Goal: Check status

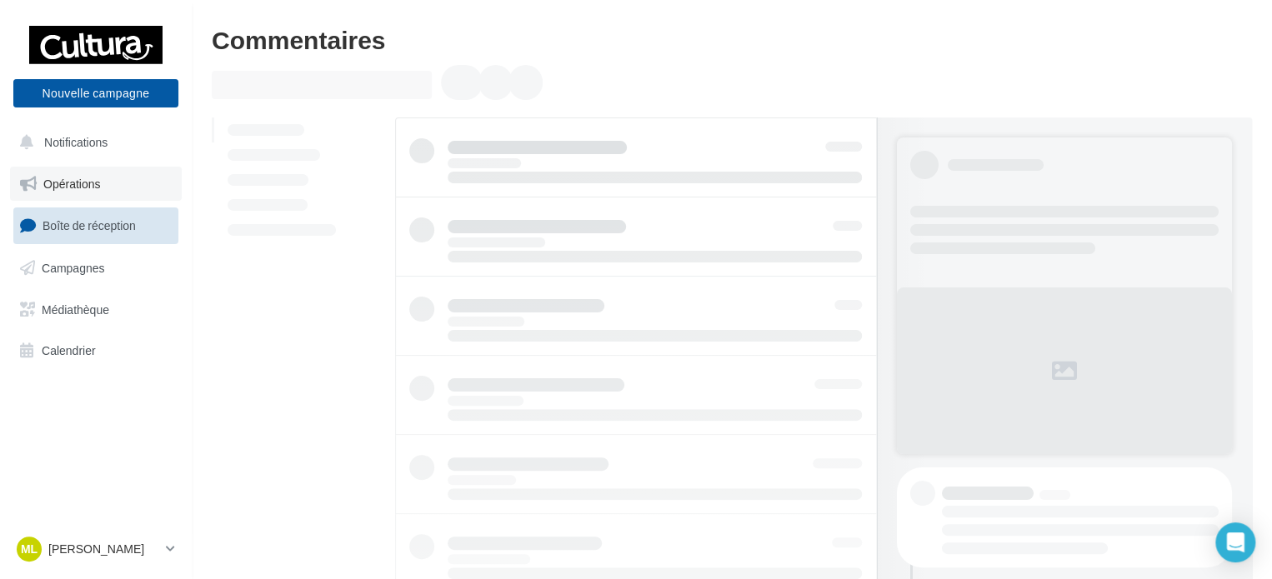
click at [90, 186] on span "Opérations" at bounding box center [71, 184] width 57 height 14
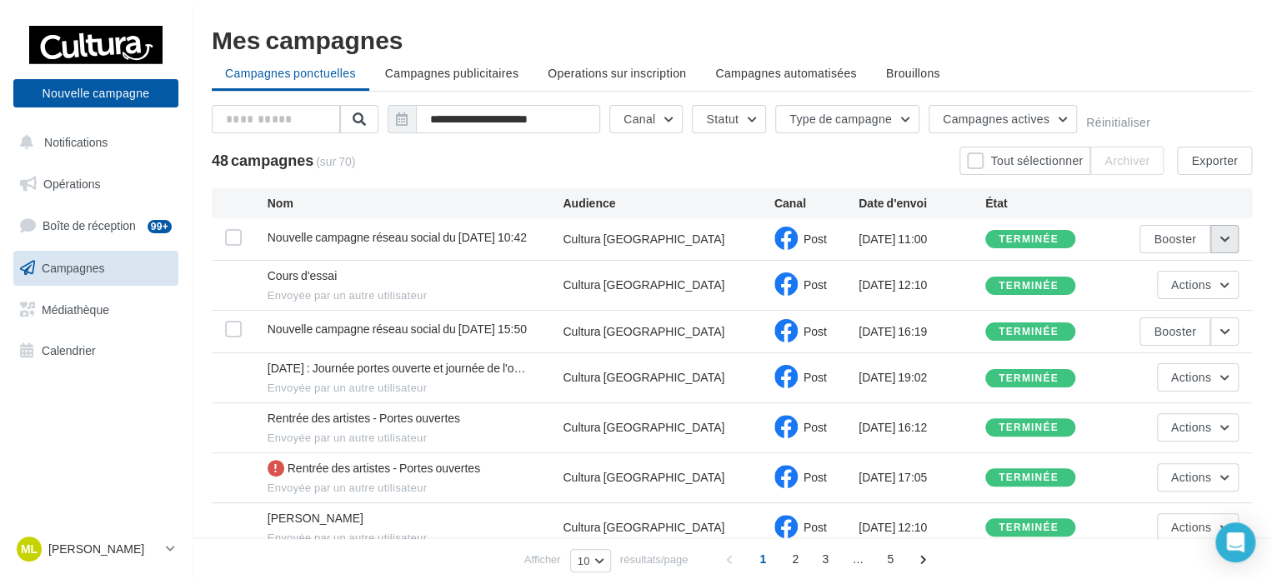
click at [1227, 240] on button "button" at bounding box center [1224, 239] width 28 height 28
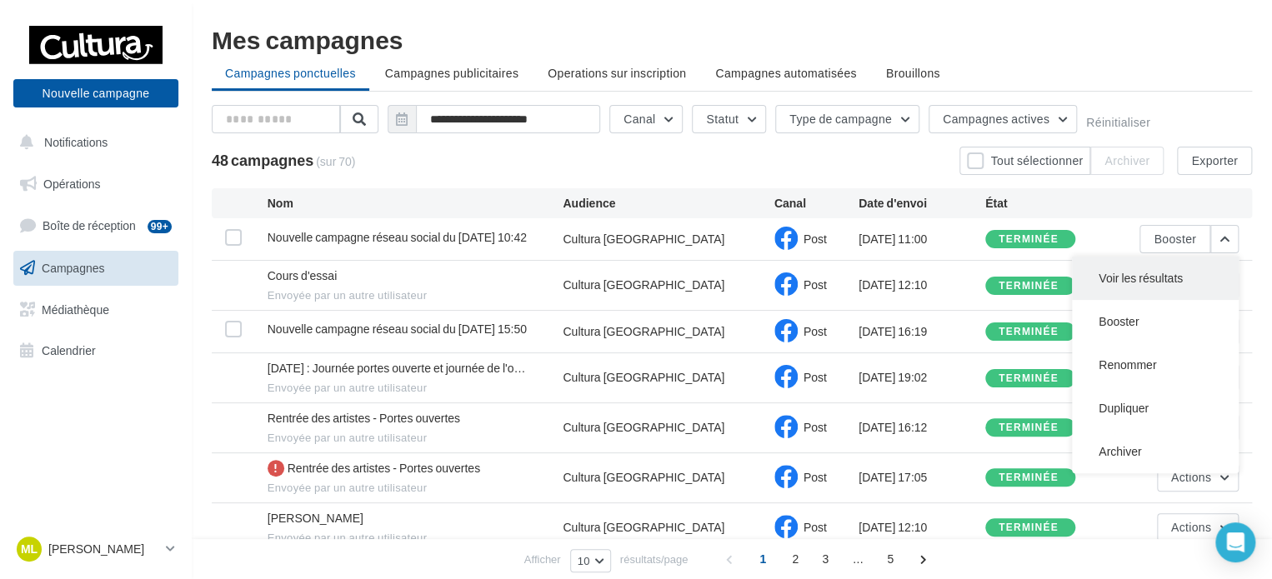
click at [1151, 282] on button "Voir les résultats" at bounding box center [1155, 278] width 167 height 43
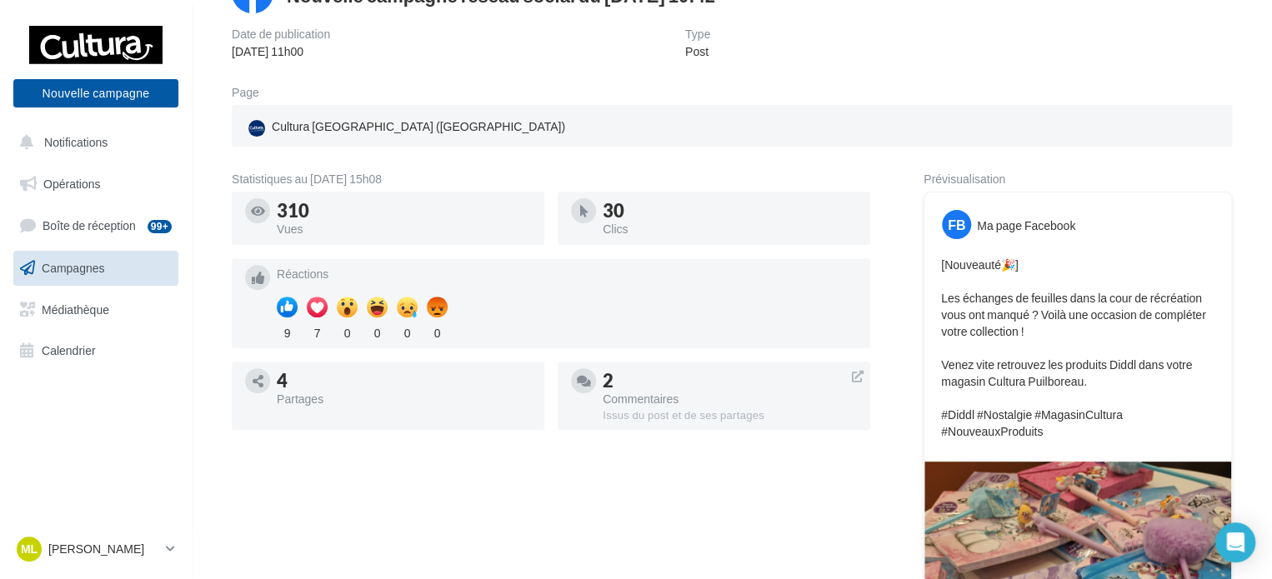
scroll to position [250, 0]
